Goal: Task Accomplishment & Management: Complete application form

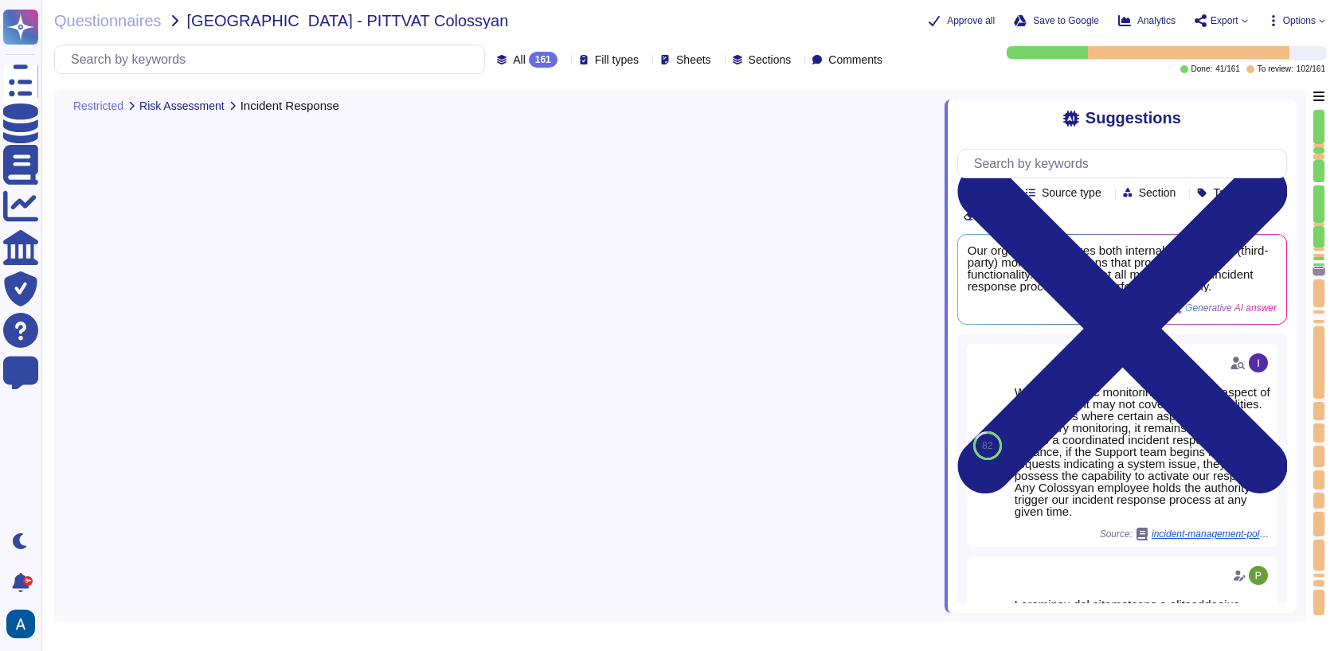
type textarea "Colossyan utilizes both internal and external (third-party) monitoring solution…"
type textarea "Yes, our organization requires anti-malware protection to be utilized on all co…"
type textarea "Yes, our organization requires that all IT equipment storing customer data must…"
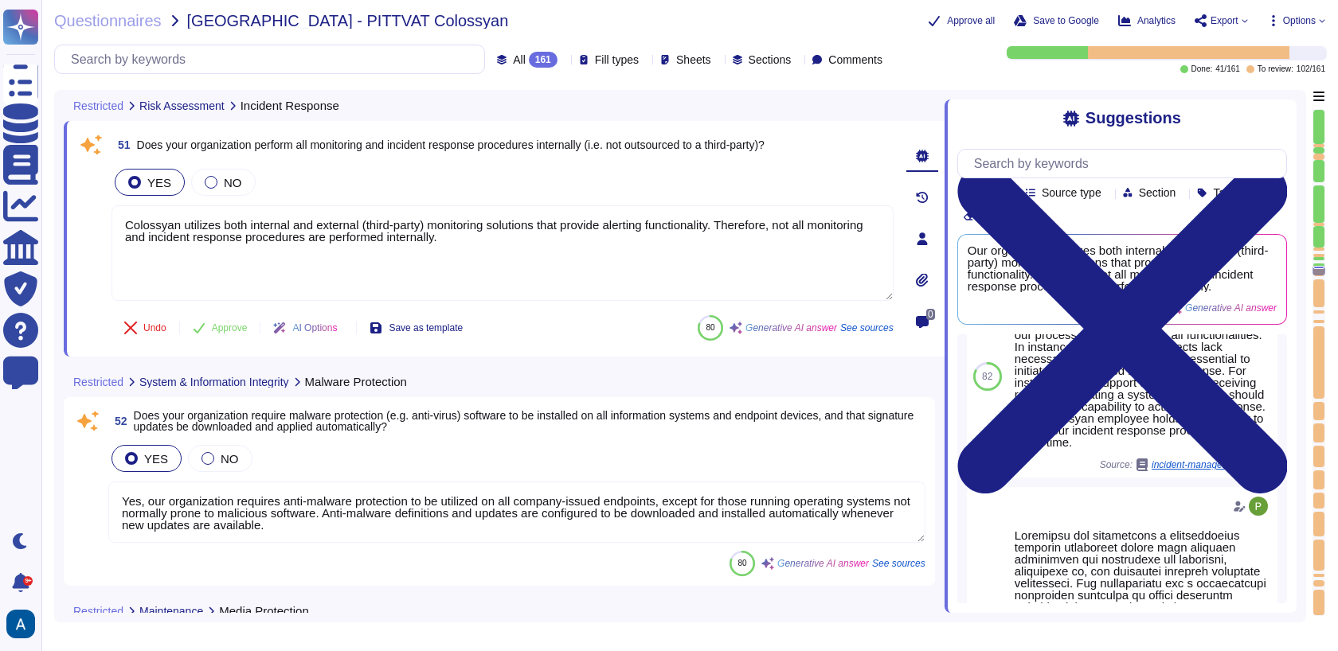
scroll to position [45, 0]
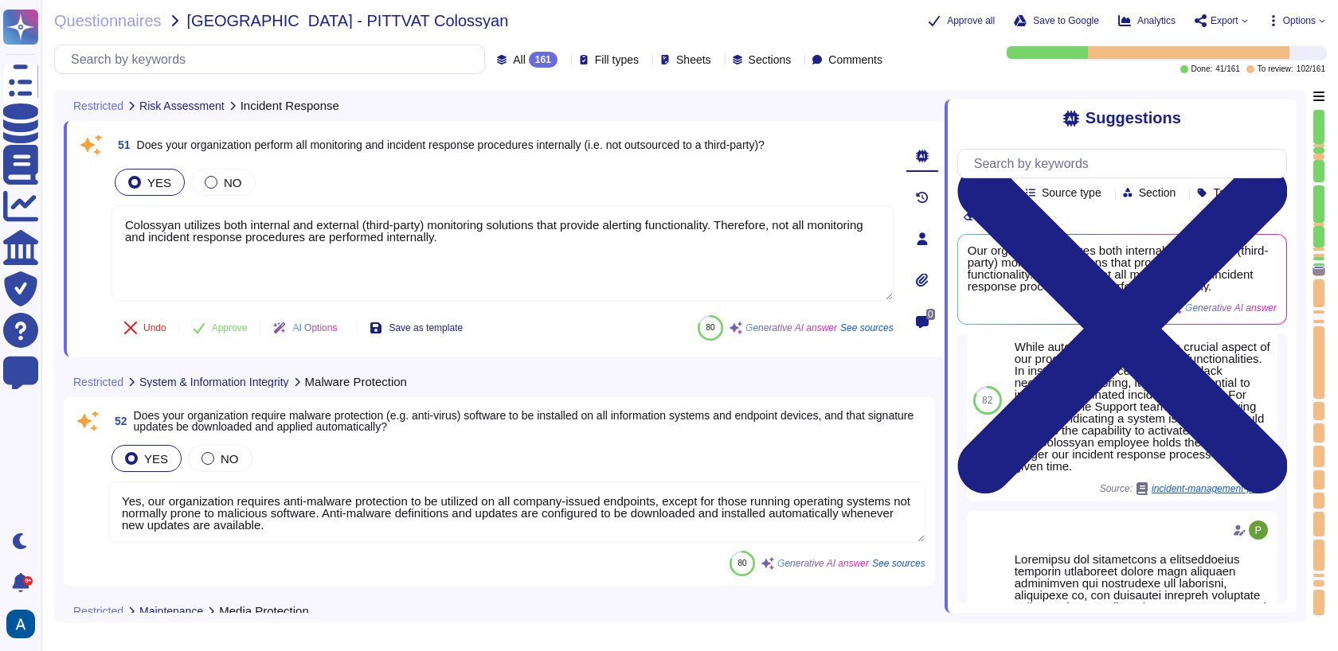
click at [640, 506] on textarea "Yes, our organization requires anti-malware protection to be utilized on all co…" at bounding box center [516, 512] width 817 height 61
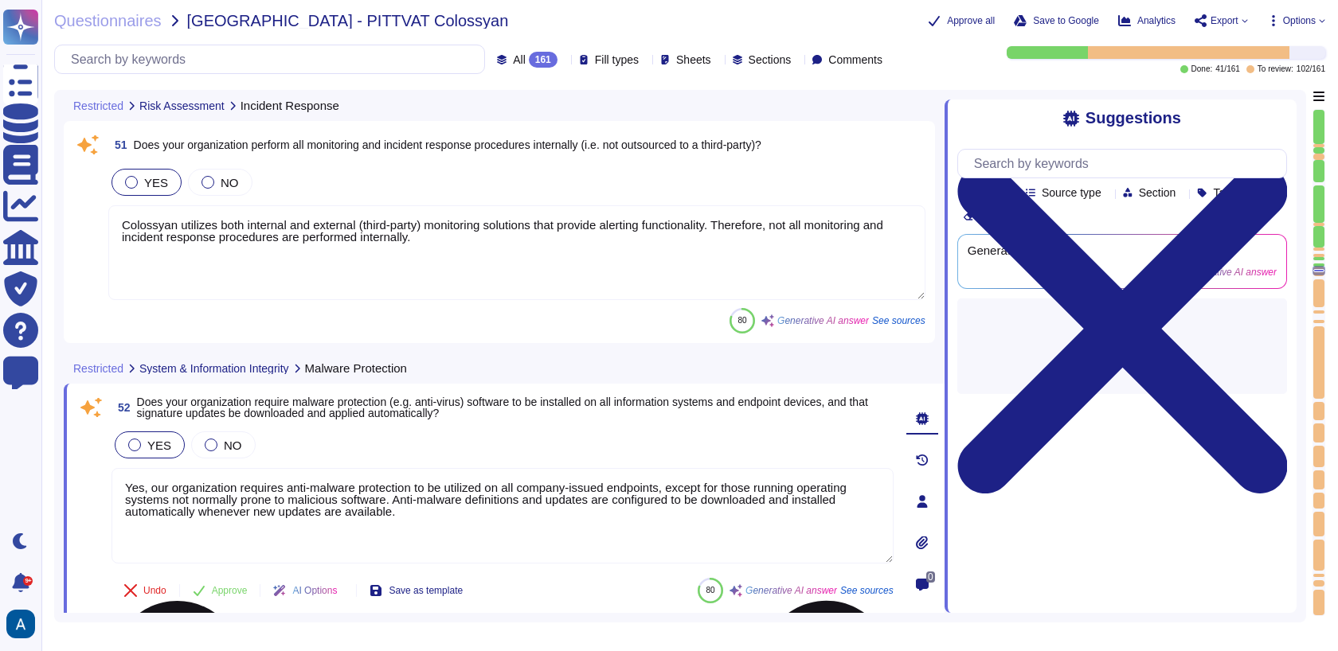
click at [612, 528] on textarea "Yes, our organization requires anti-malware protection to be utilized on all co…" at bounding box center [502, 516] width 782 height 96
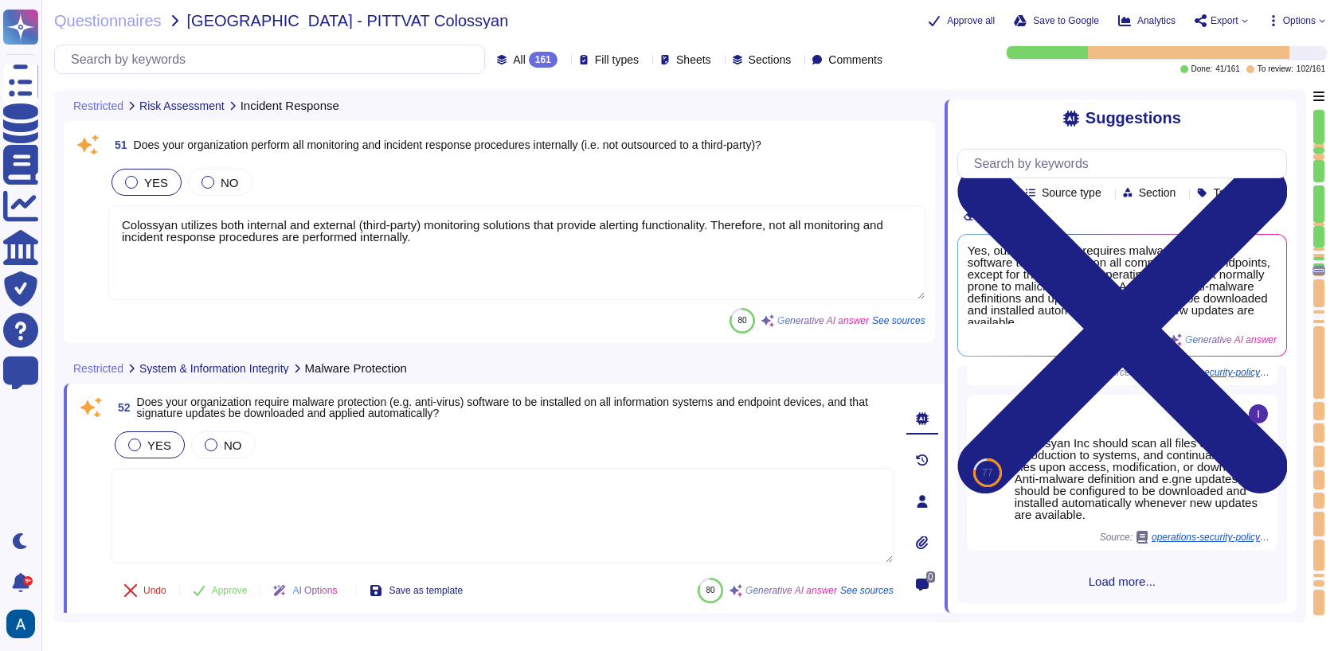
scroll to position [522, 0]
click at [241, 584] on button "Approve" at bounding box center [220, 591] width 80 height 32
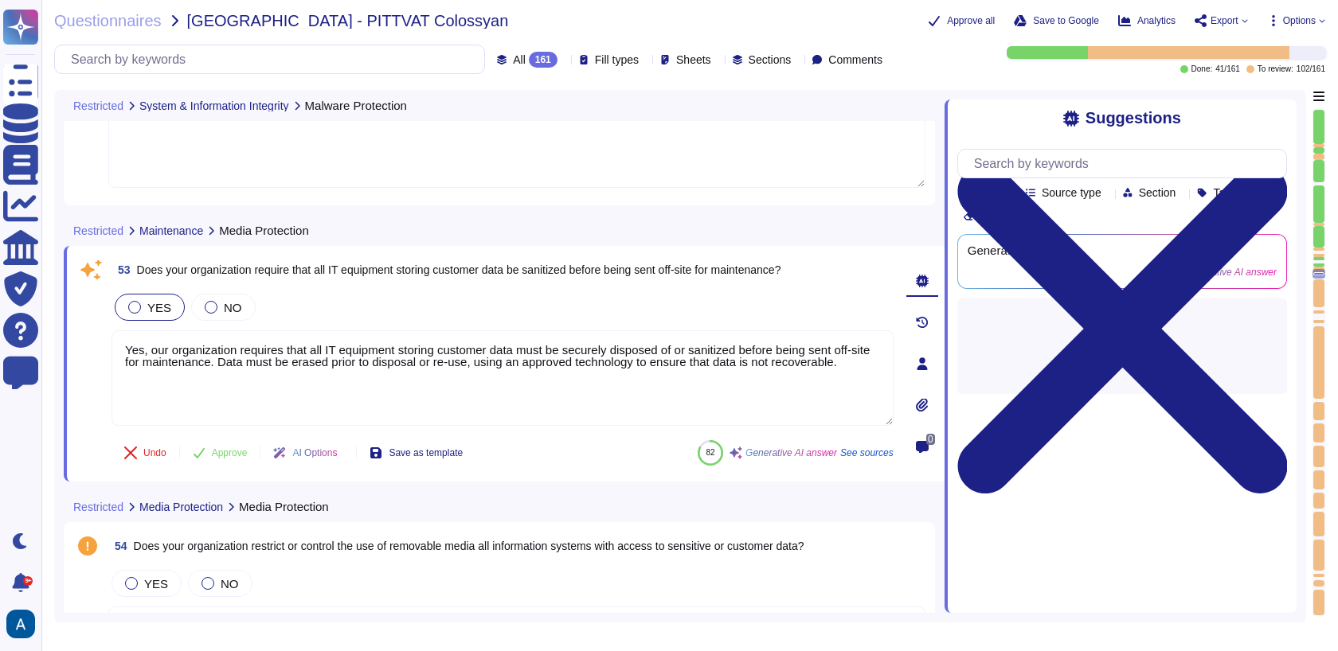
type textarea "Yes, access to information computing resources, including storage media contain…"
type textarea "Yes, our organization sanitizes all storage media containing customer data prio…"
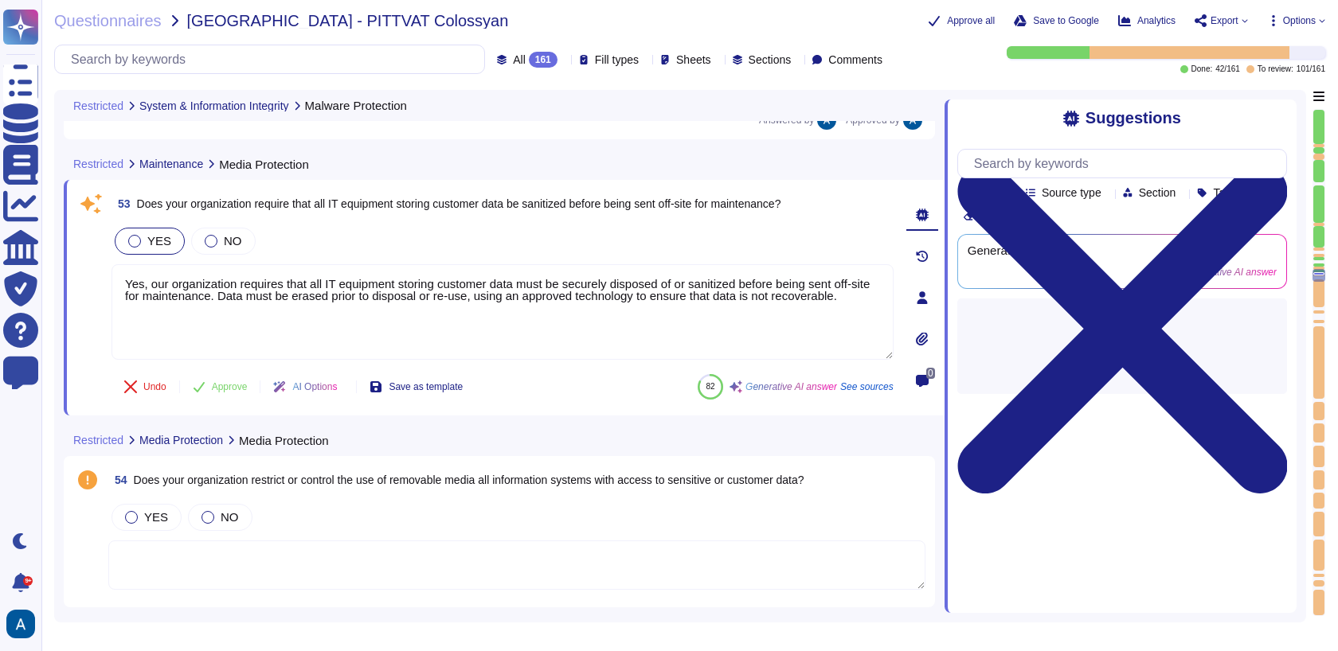
scroll to position [10588, 0]
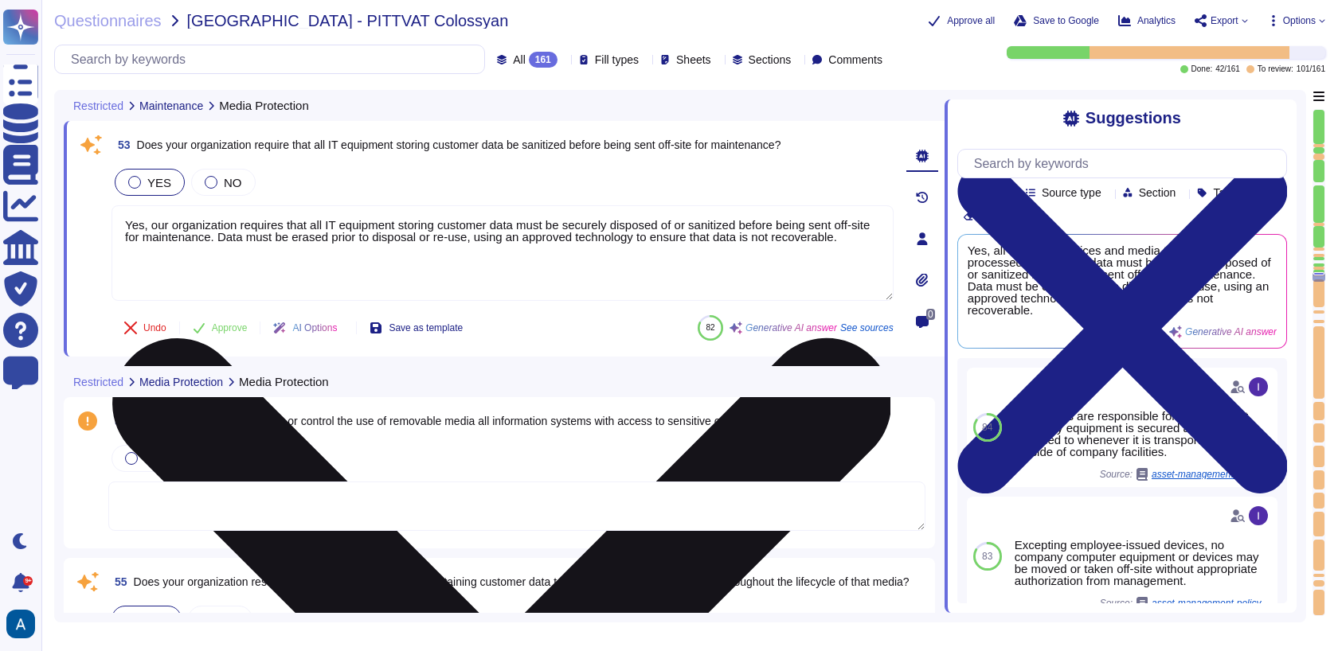
click at [397, 232] on textarea "Yes, our organization requires that all IT equipment storing customer data must…" at bounding box center [502, 253] width 782 height 96
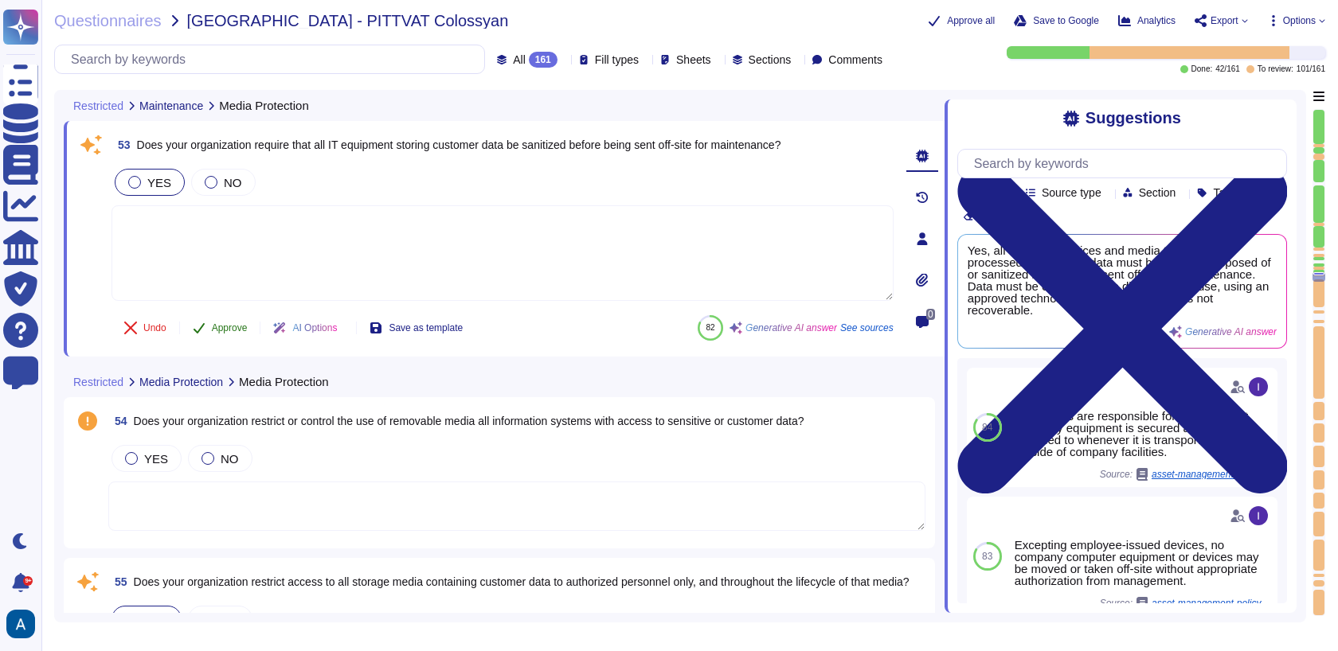
click at [229, 323] on span "Approve" at bounding box center [230, 328] width 36 height 10
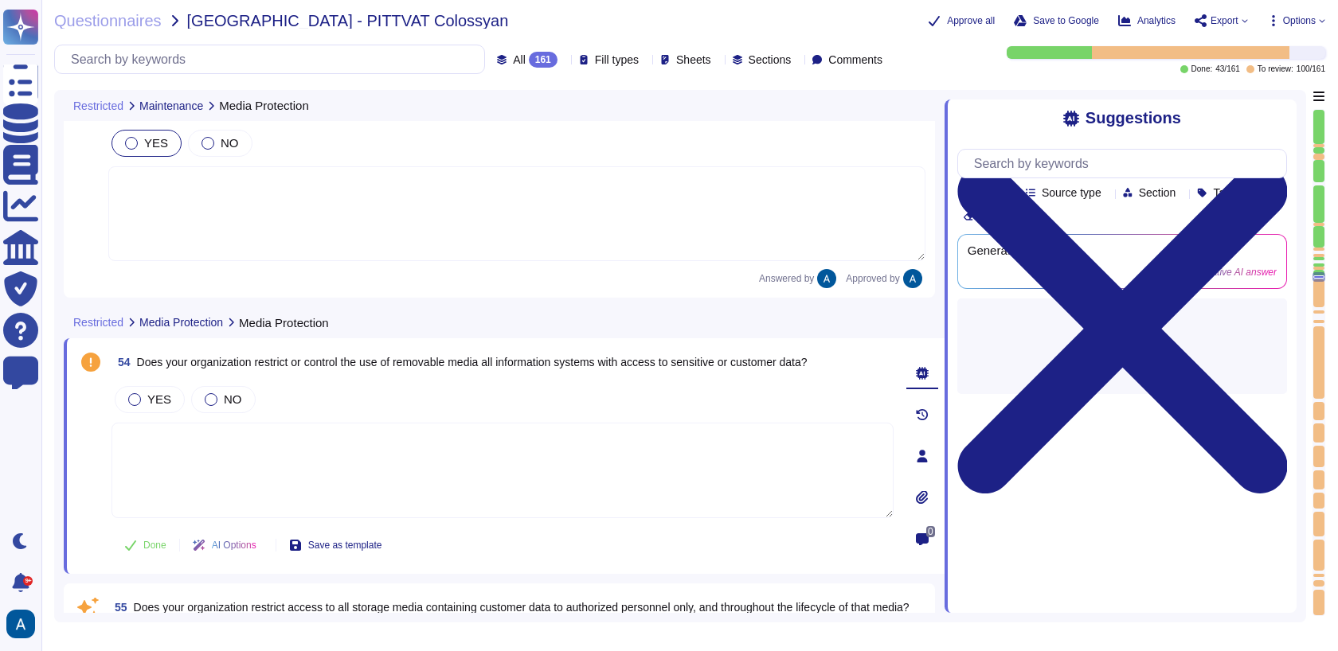
type textarea "All end-user devices (e.g, mobile phones, tablets, laptops, desktops) must comp…"
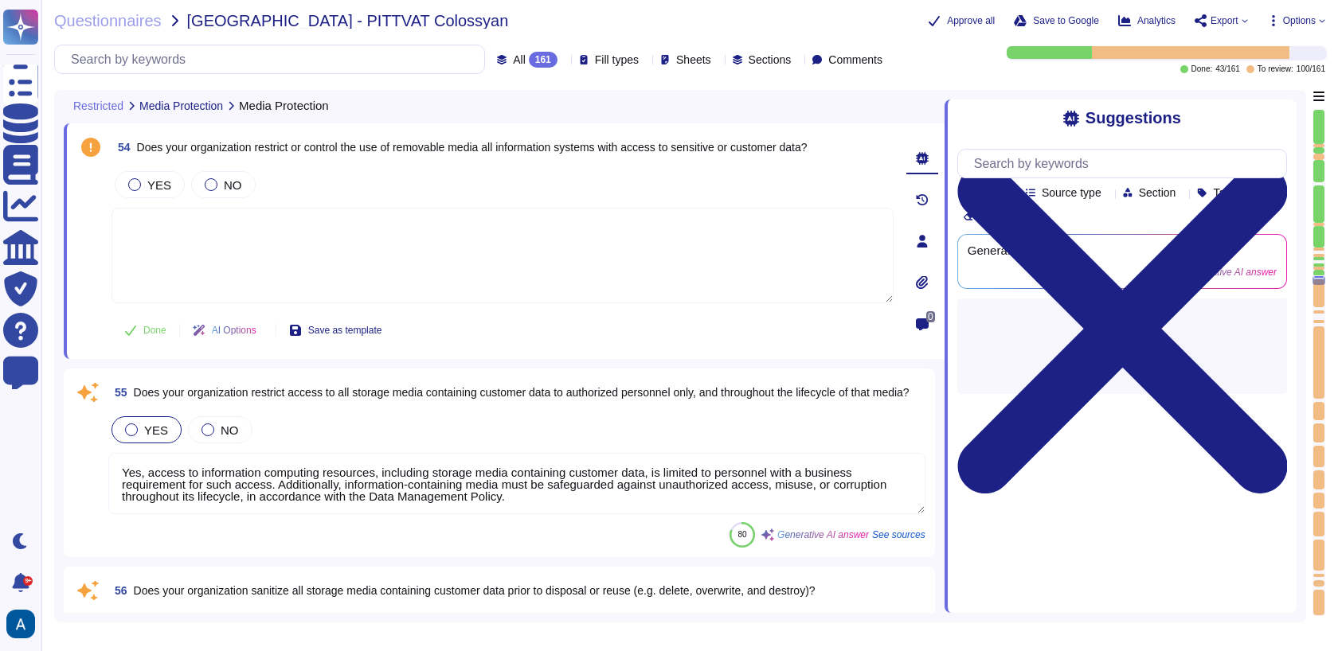
scroll to position [10834, 0]
